Goal: Transaction & Acquisition: Purchase product/service

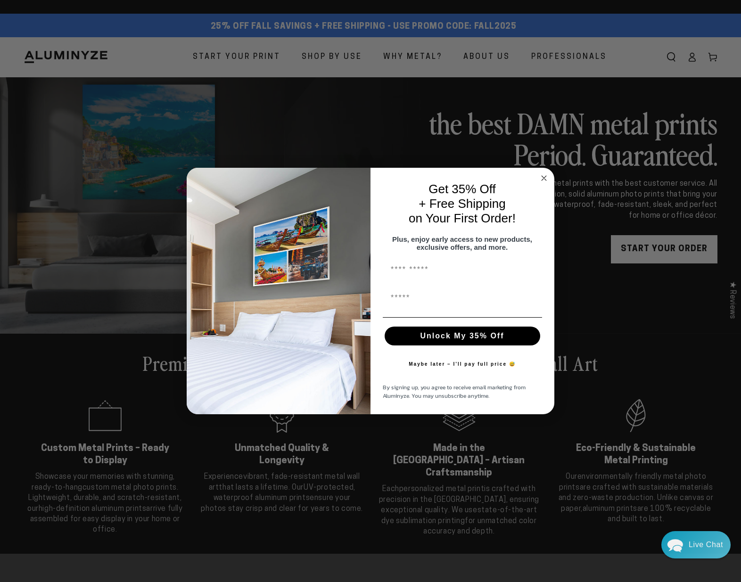
click at [261, 56] on div "Close dialog Get 35% Off + Free Shipping on Your First Order! Plus, enjoy early…" at bounding box center [370, 291] width 741 height 582
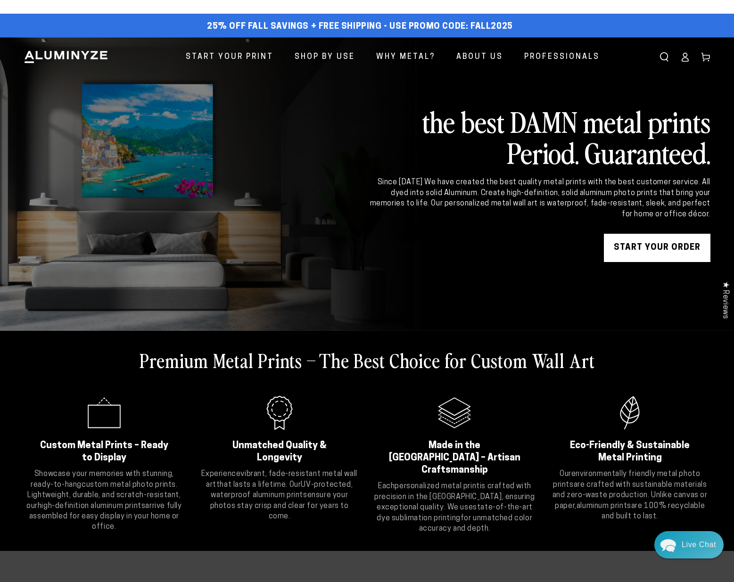
click at [631, 241] on link "START YOUR Order" at bounding box center [657, 248] width 106 height 28
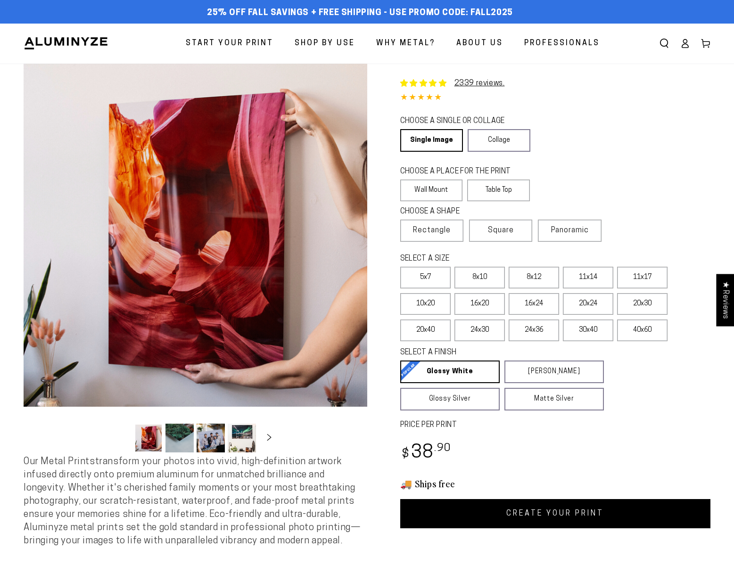
select select "**********"
click at [563, 231] on span "Panoramic" at bounding box center [570, 231] width 38 height 8
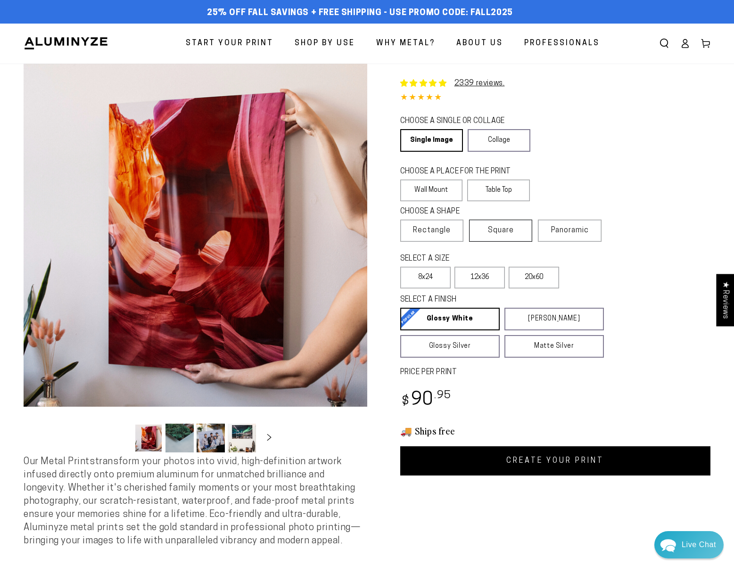
click at [503, 234] on span "Square" at bounding box center [501, 230] width 26 height 11
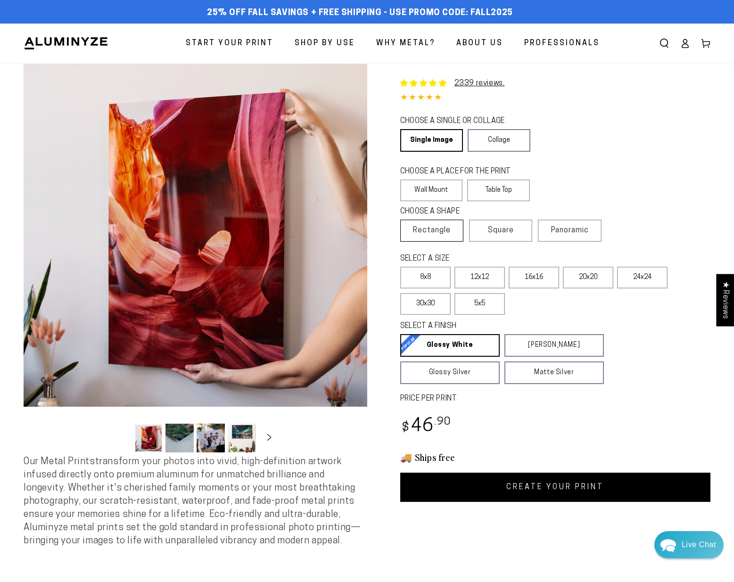
click at [441, 230] on span "Rectangle" at bounding box center [432, 230] width 38 height 11
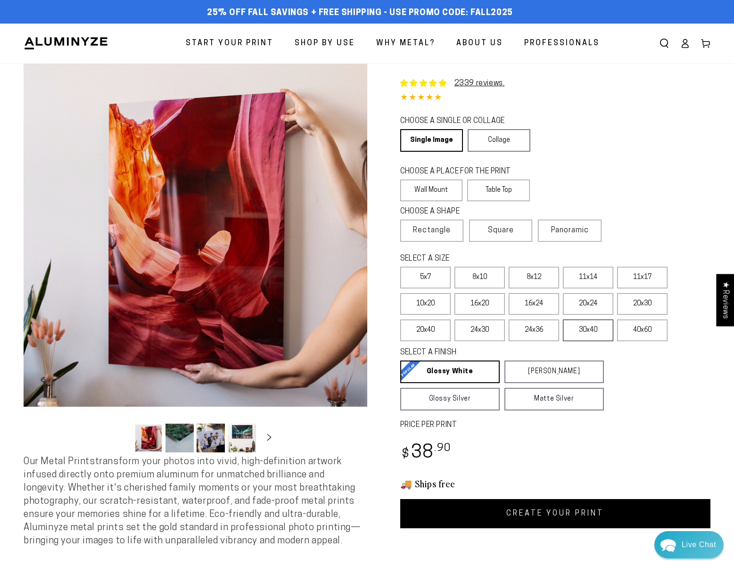
click at [582, 332] on label "30x40" at bounding box center [588, 330] width 50 height 22
